Goal: Book appointment/travel/reservation

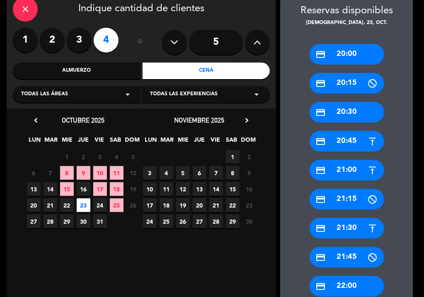
click at [55, 39] on label "2" at bounding box center [52, 40] width 25 height 25
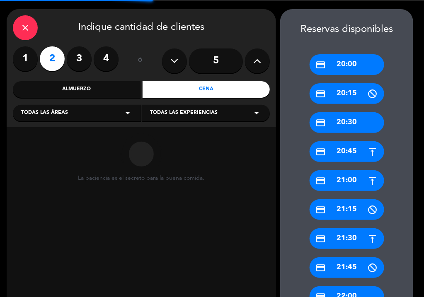
scroll to position [43, 0]
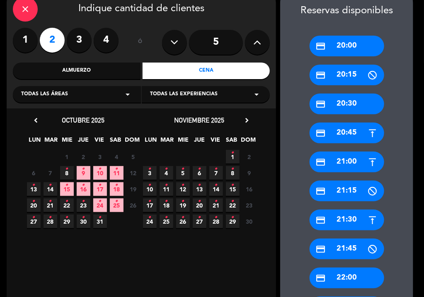
drag, startPoint x: 216, startPoint y: 258, endPoint x: 158, endPoint y: 246, distance: 59.2
click at [220, 256] on calendar-double "chevron_left [DATE] LUN MAR MIE JUE VIE SAB DOM 29 30 1 2 3 4 5 6 7 8 • 9 • 10 …" at bounding box center [141, 290] width 232 height 350
click at [117, 173] on icon "•" at bounding box center [116, 169] width 3 height 13
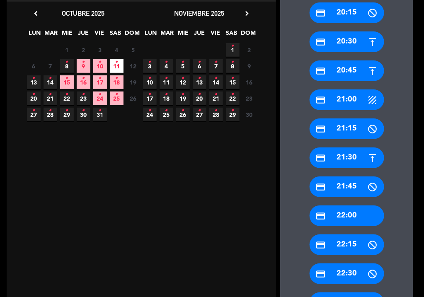
scroll to position [153, 0]
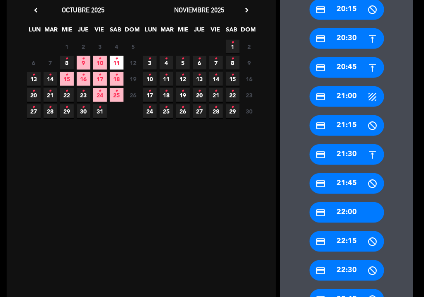
click at [229, 222] on calendar-double "chevron_left [DATE] LUN MAR MIE JUE VIE SAB DOM 29 30 1 2 3 4 5 6 7 8 • 9 • 10 …" at bounding box center [141, 202] width 232 height 395
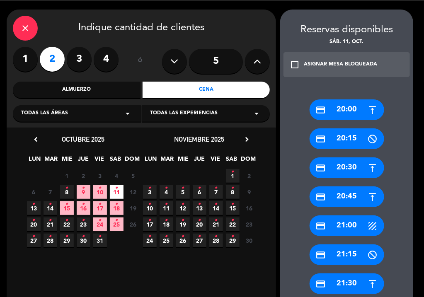
scroll to position [0, 0]
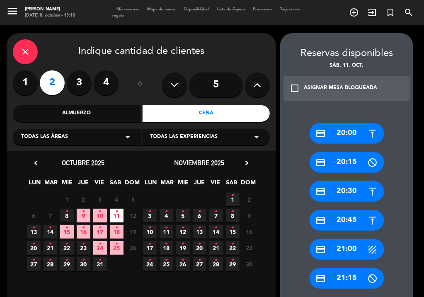
click at [23, 55] on icon "close" at bounding box center [25, 52] width 10 height 10
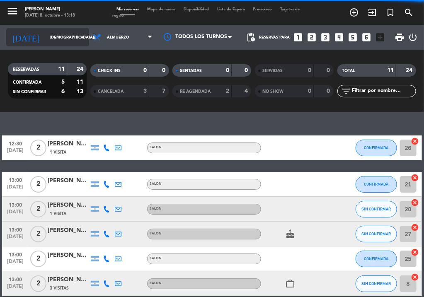
click at [46, 36] on input "[DEMOGRAPHIC_DATA][DATE]" at bounding box center [73, 37] width 54 height 13
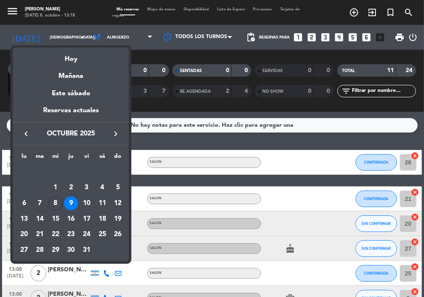
click at [205, 187] on div at bounding box center [212, 148] width 424 height 297
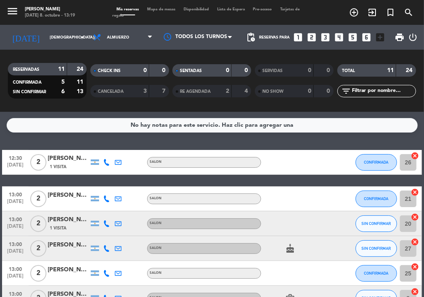
click at [288, 141] on div "No hay notas para este servicio. Haz clic para agregar una 12:30 [DATE] 2 [PERS…" at bounding box center [212, 204] width 424 height 185
